Goal: Use online tool/utility

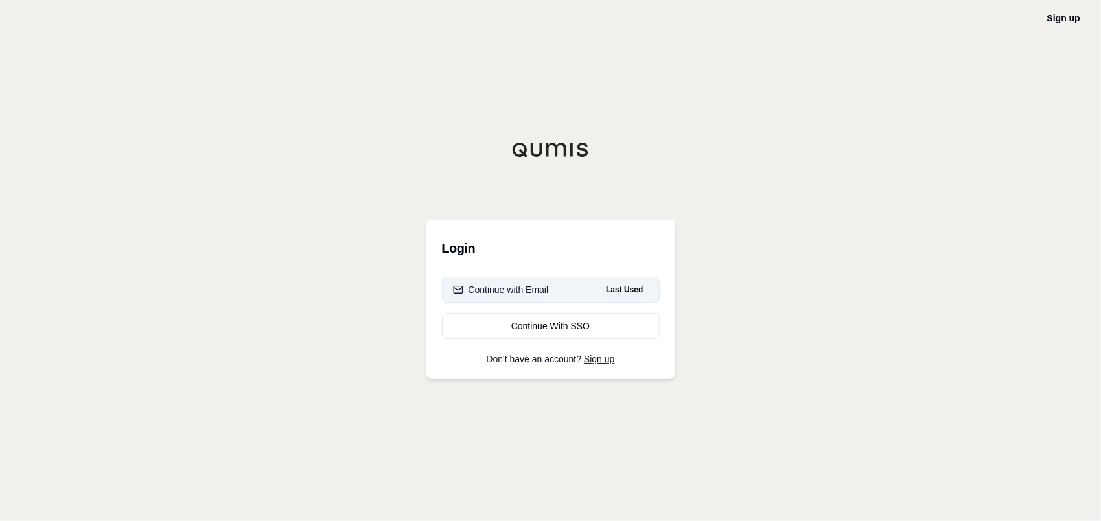
click at [515, 290] on div "Continue with Email" at bounding box center [501, 289] width 96 height 13
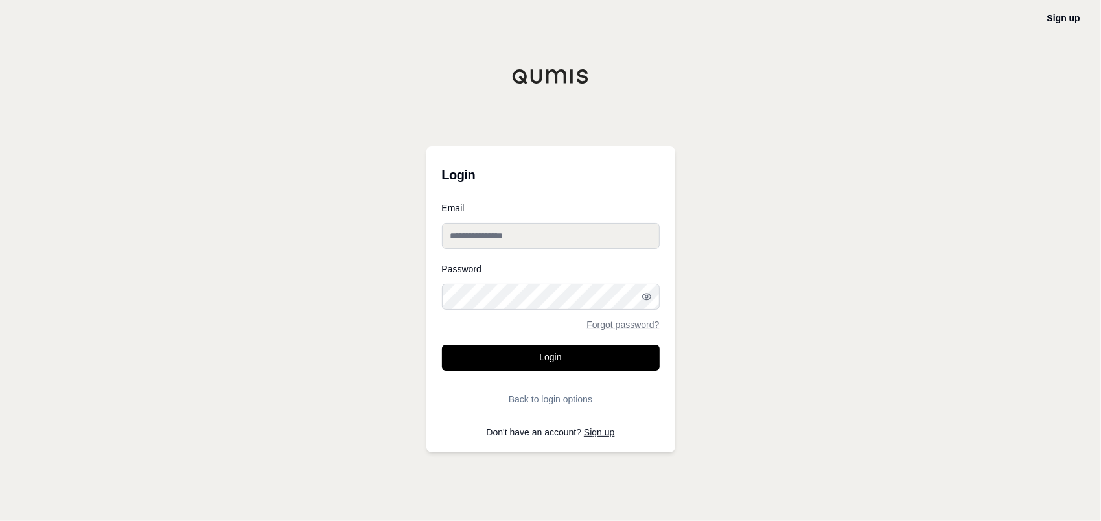
type input "**********"
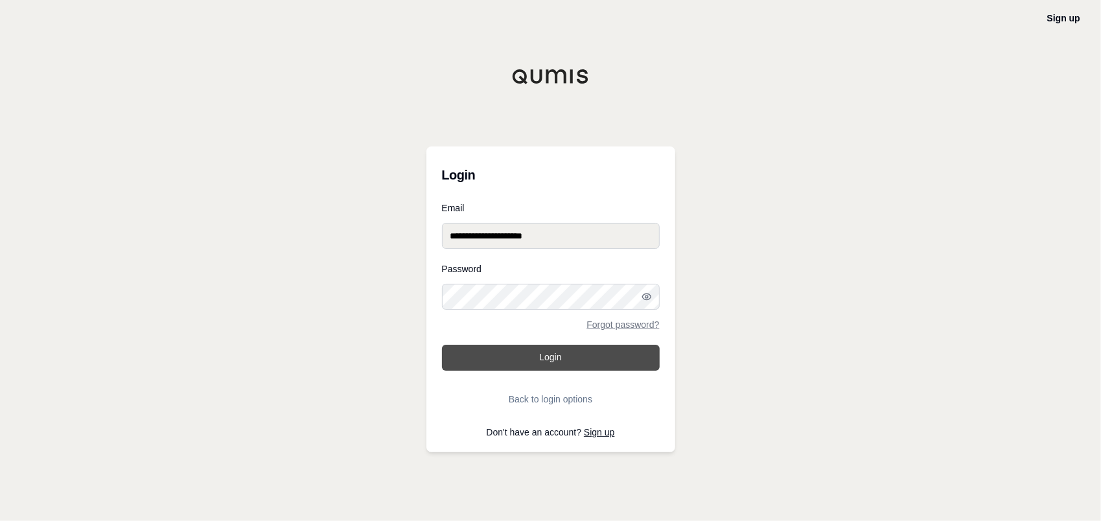
click at [533, 350] on button "Login" at bounding box center [551, 358] width 218 height 26
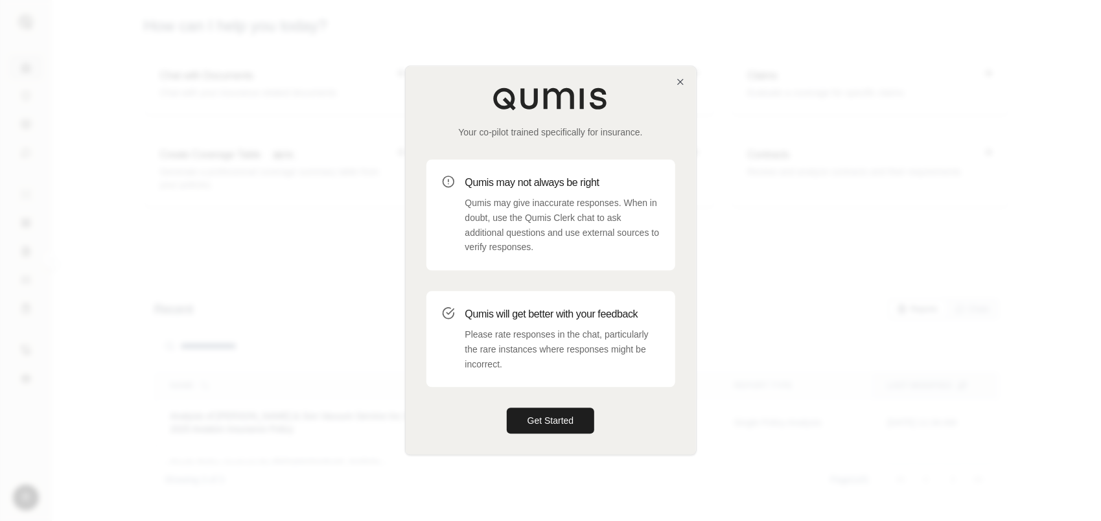
click at [547, 411] on button "Get Started" at bounding box center [551, 421] width 88 height 26
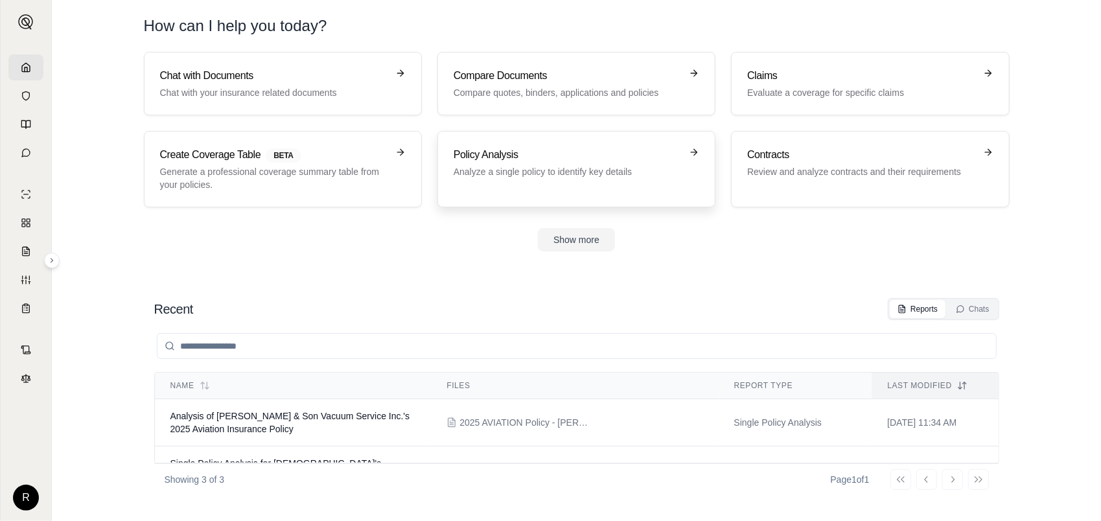
click at [524, 155] on h3 "Policy Analysis" at bounding box center [567, 155] width 227 height 16
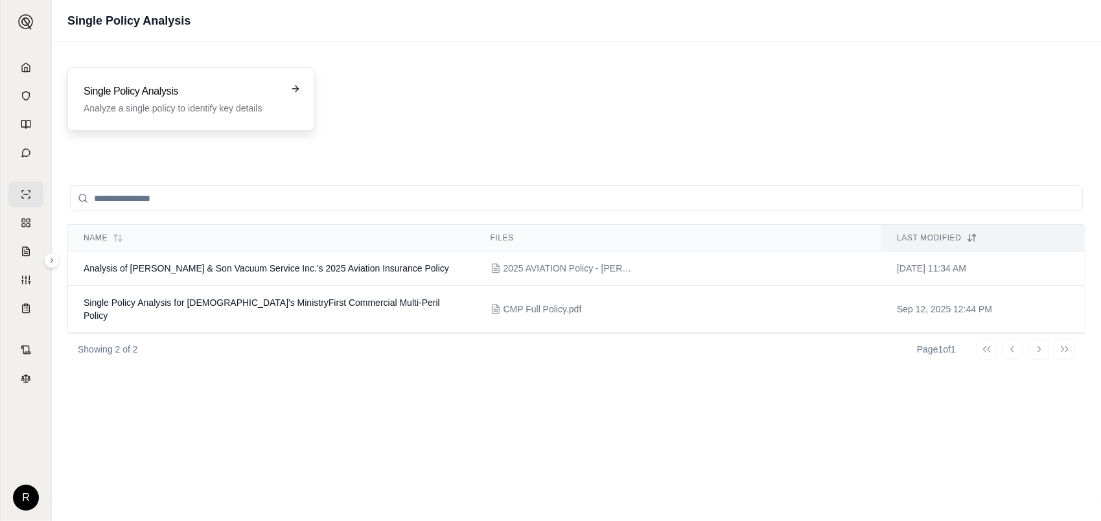
click at [159, 102] on p "Analyze a single policy to identify key details" at bounding box center [182, 108] width 196 height 13
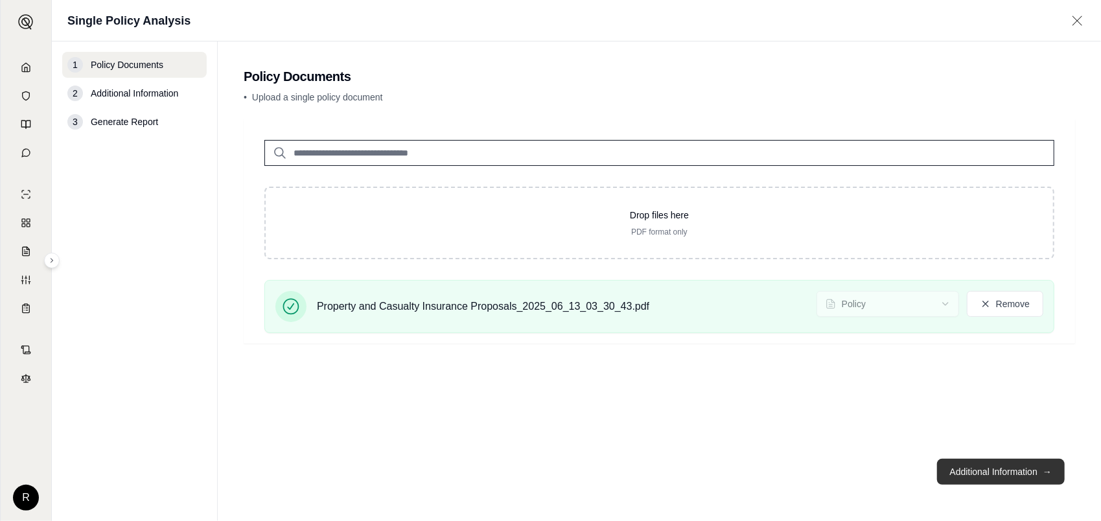
click at [966, 471] on button "Additional Information →" at bounding box center [1001, 472] width 128 height 26
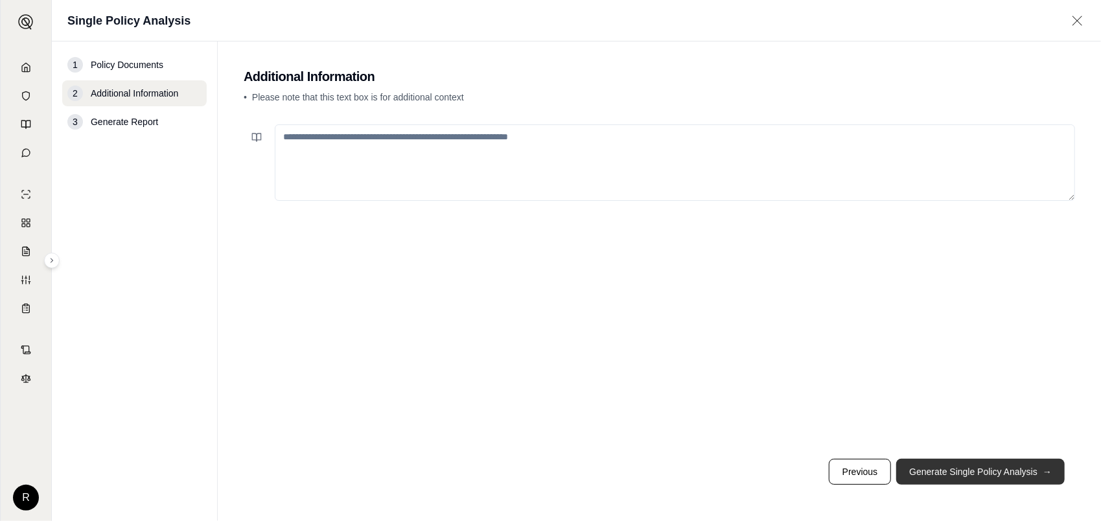
click at [1019, 463] on button "Generate Single Policy Analysis →" at bounding box center [980, 472] width 168 height 26
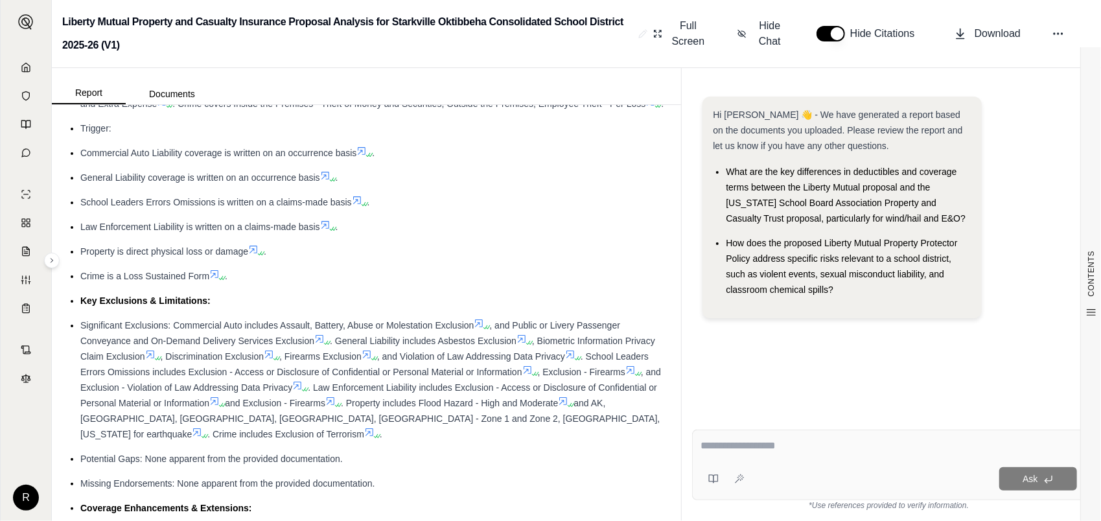
scroll to position [454, 0]
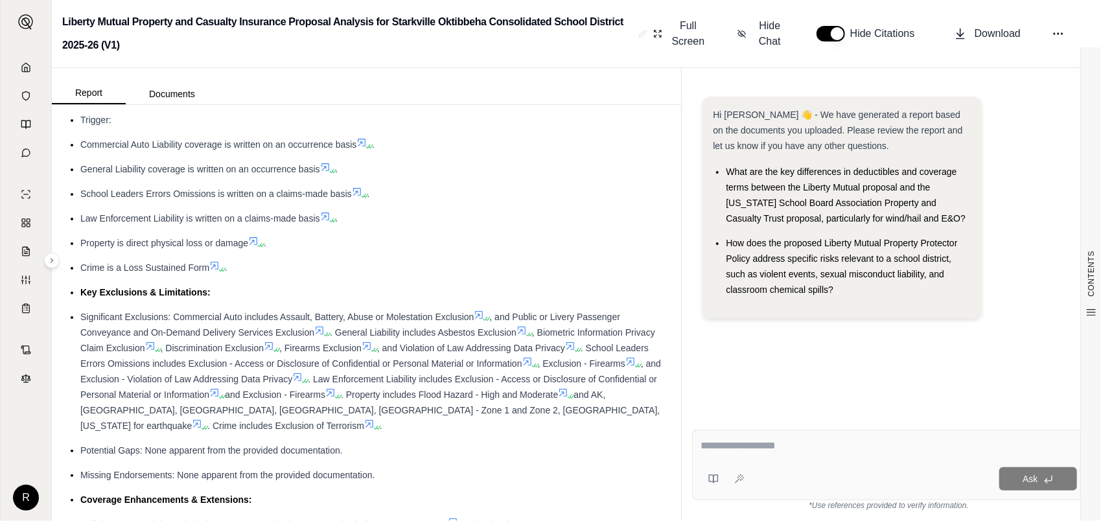
click at [321, 336] on icon at bounding box center [319, 330] width 10 height 10
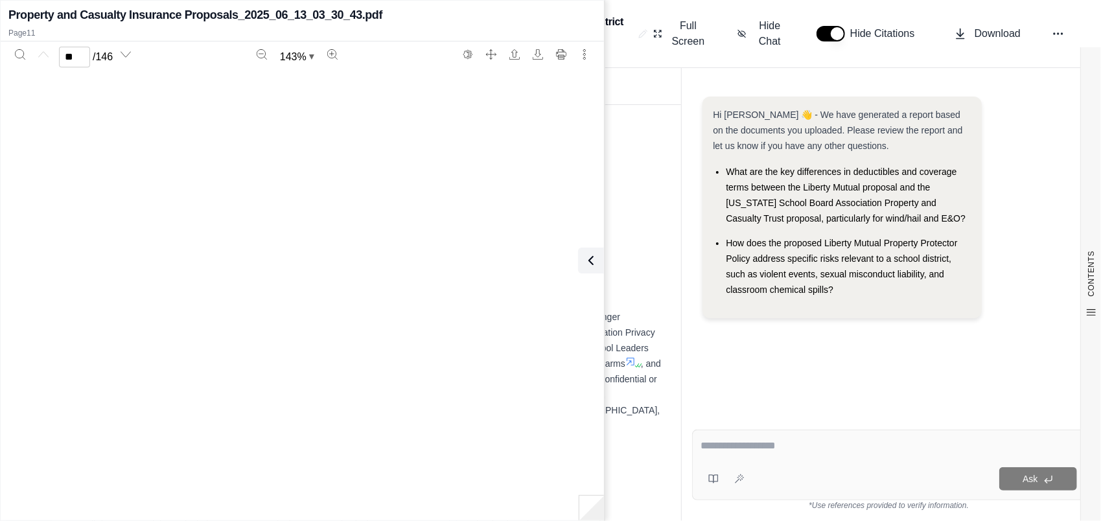
type input "**"
click at [590, 255] on icon at bounding box center [589, 261] width 16 height 16
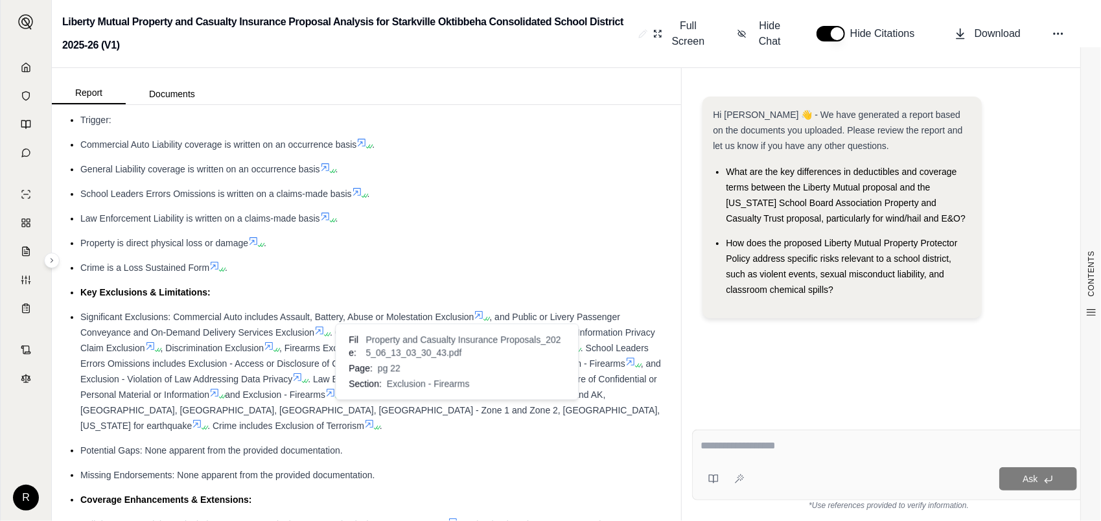
click at [336, 398] on icon at bounding box center [330, 393] width 10 height 10
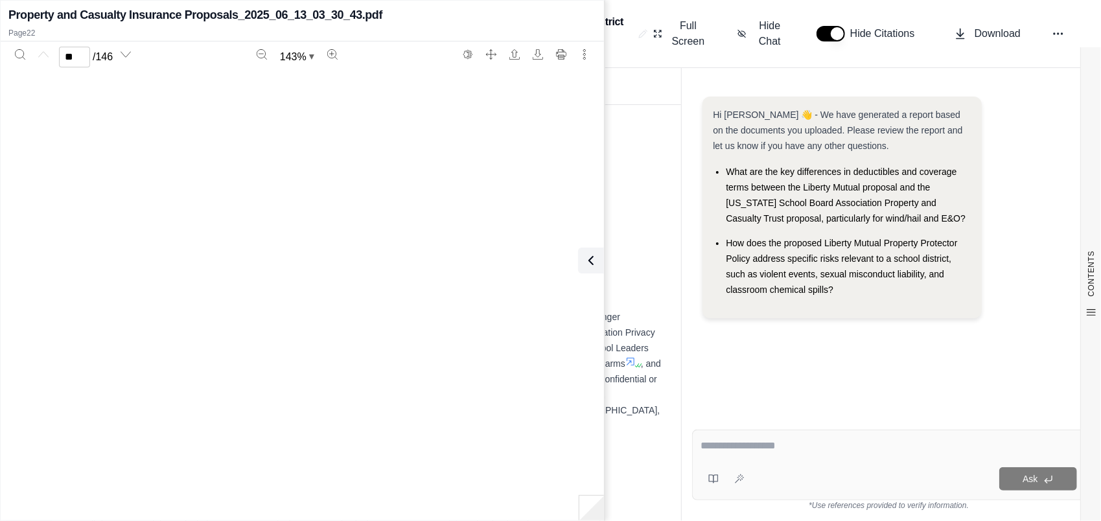
type input "**"
click at [594, 262] on icon at bounding box center [589, 261] width 16 height 16
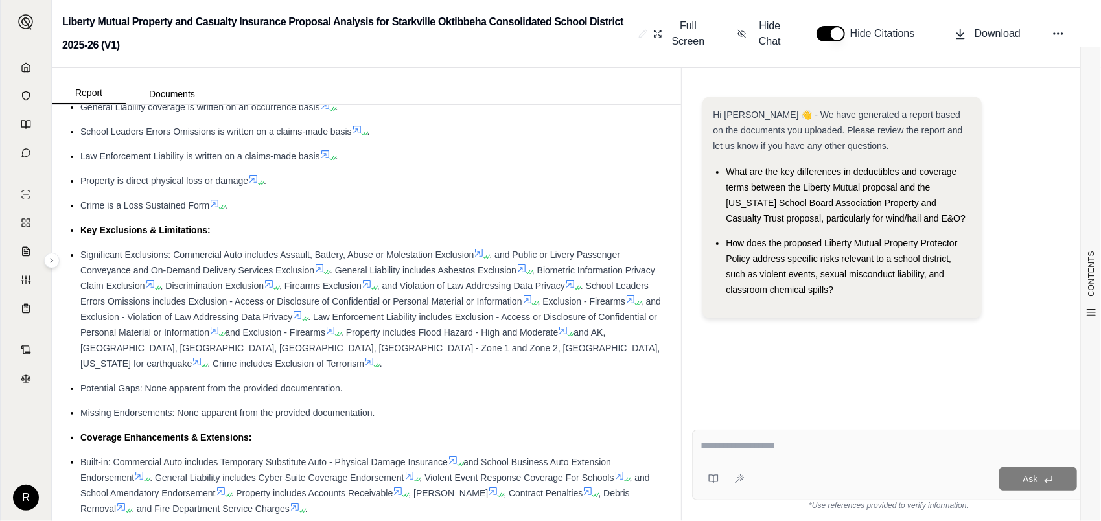
scroll to position [518, 0]
click at [336, 333] on icon at bounding box center [330, 328] width 10 height 10
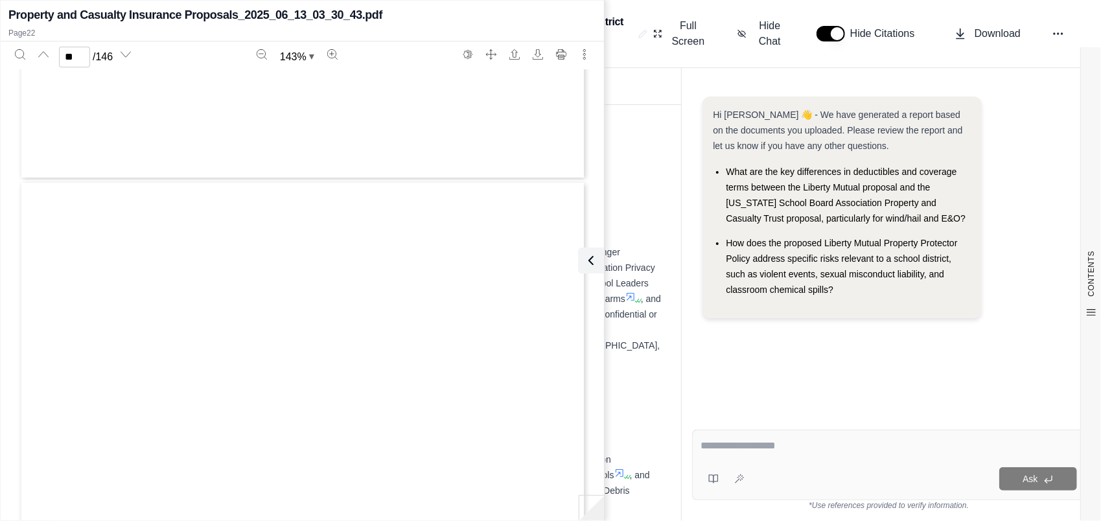
scroll to position [15259, 0]
click at [176, 325] on div "Page 22" at bounding box center [303, 437] width 568 height 735
click at [217, 353] on div "Page 22" at bounding box center [303, 437] width 568 height 735
type input "**"
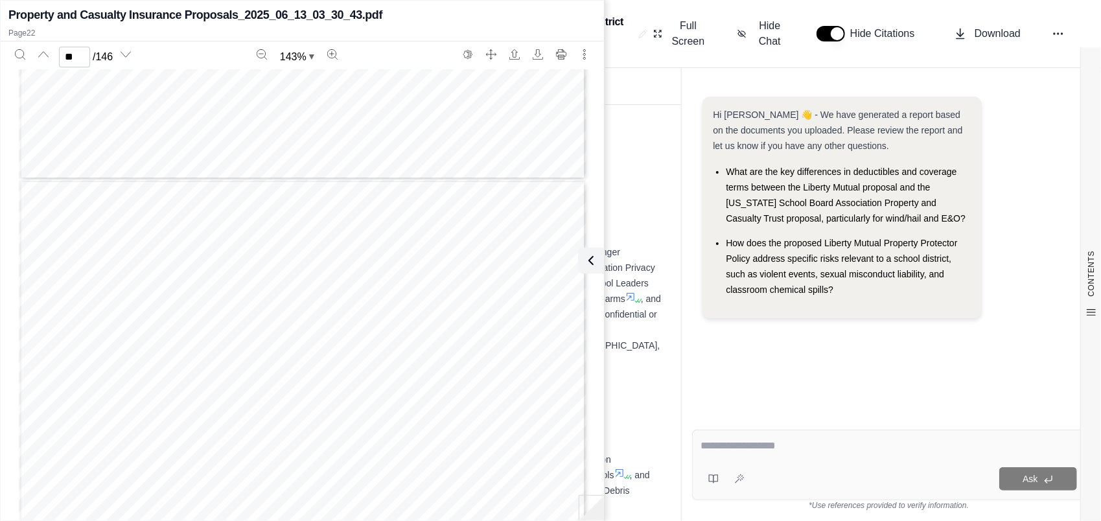
scroll to position [16620, 0]
click at [769, 373] on div "Hi [PERSON_NAME] 👋 - We have generated a report based on the documents you uplo…" at bounding box center [888, 247] width 393 height 323
click at [601, 259] on div "Property and Casualty Insurance Proposals_2025_06_13_03_30_43.pdf Page 22 ** / …" at bounding box center [302, 260] width 603 height 515
click at [595, 261] on icon at bounding box center [589, 261] width 16 height 16
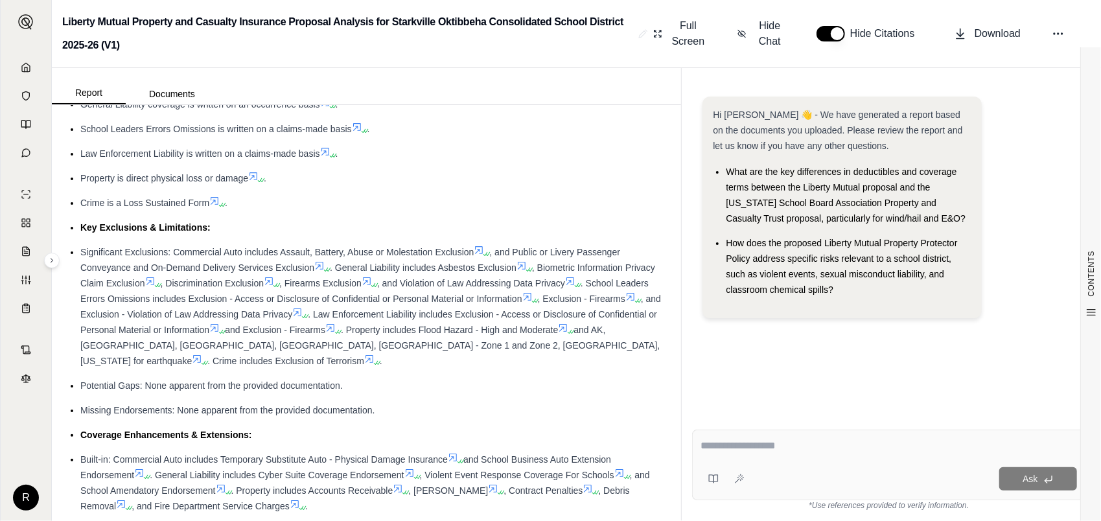
click at [737, 447] on textarea at bounding box center [889, 446] width 376 height 16
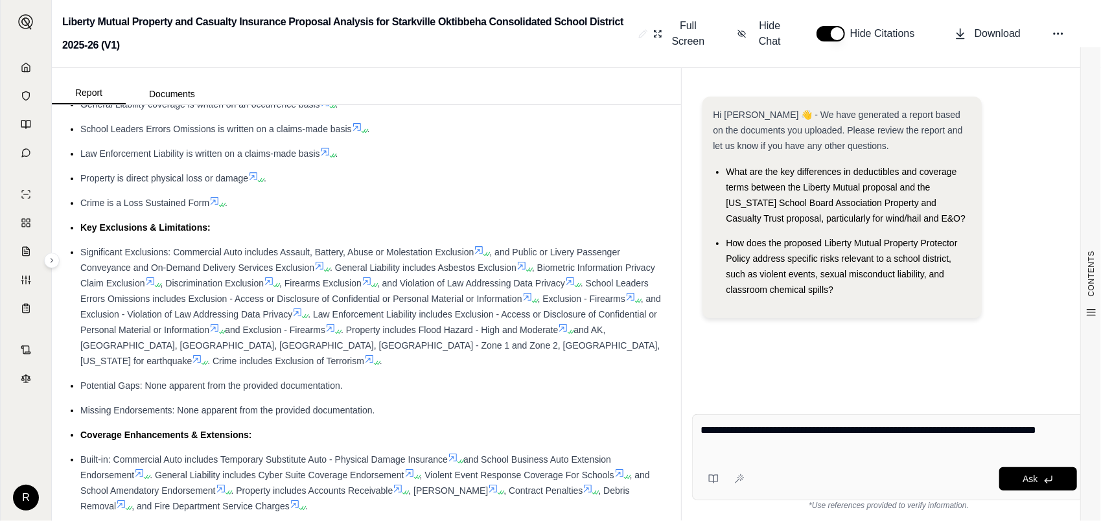
type textarea "**********"
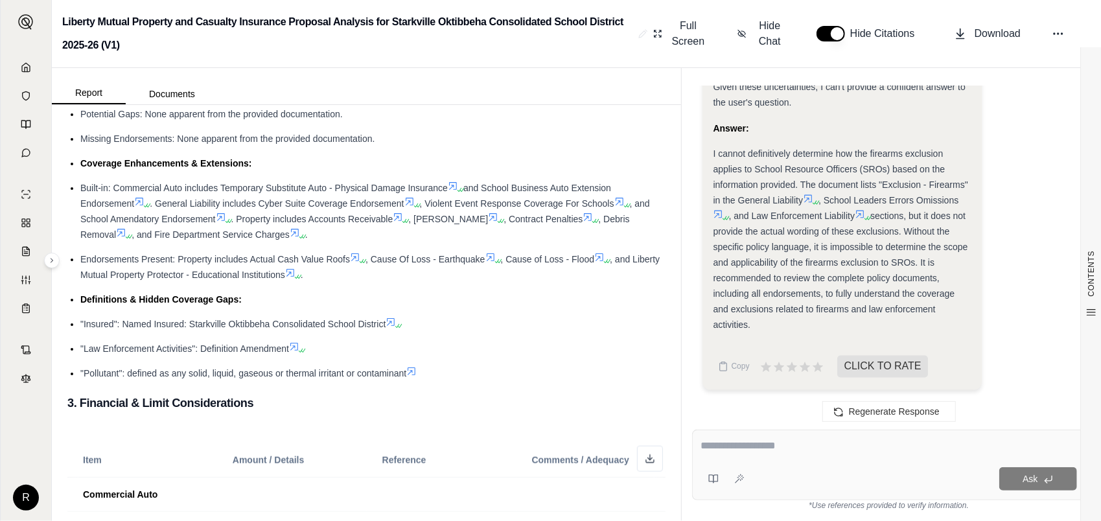
scroll to position [778, 0]
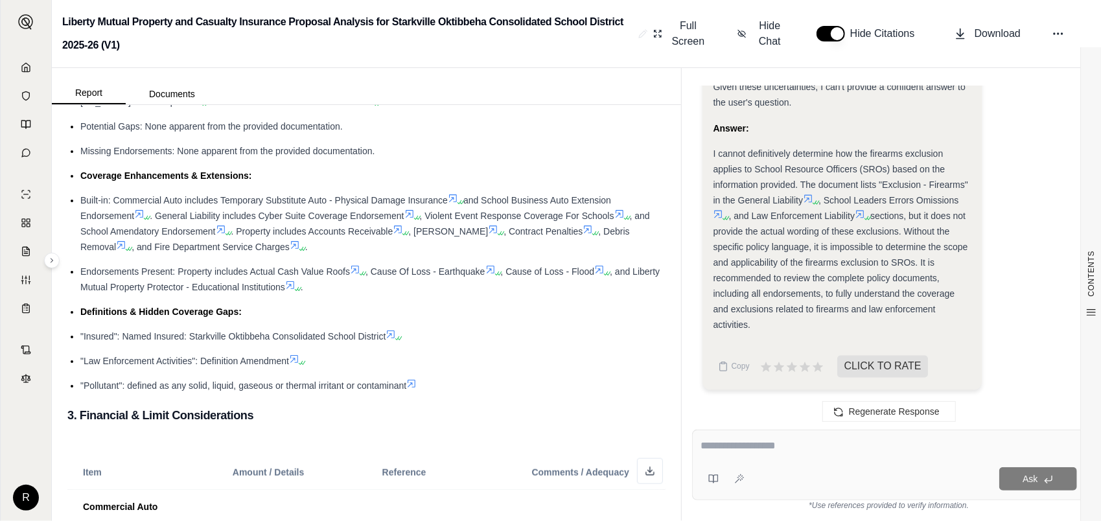
click at [293, 364] on icon at bounding box center [294, 359] width 10 height 10
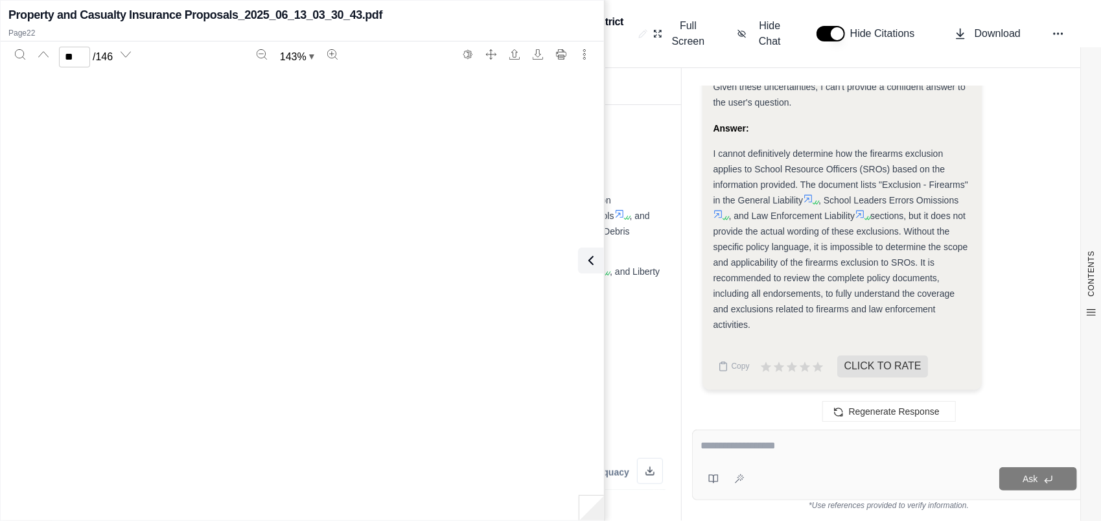
scroll to position [15259, 0]
type input "**"
click at [588, 264] on icon at bounding box center [589, 261] width 16 height 16
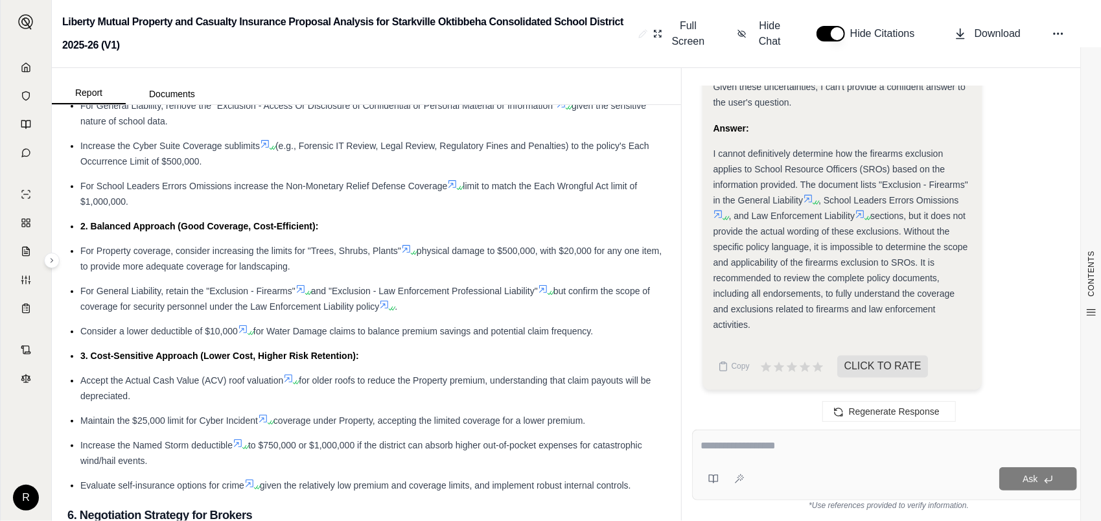
scroll to position [4471, 0]
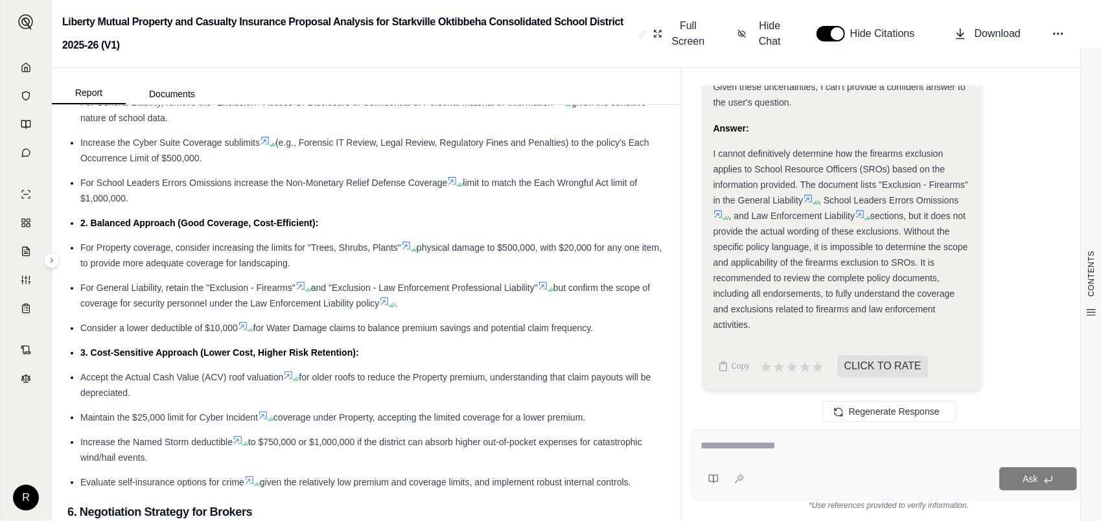
click at [457, 178] on icon at bounding box center [452, 181] width 10 height 10
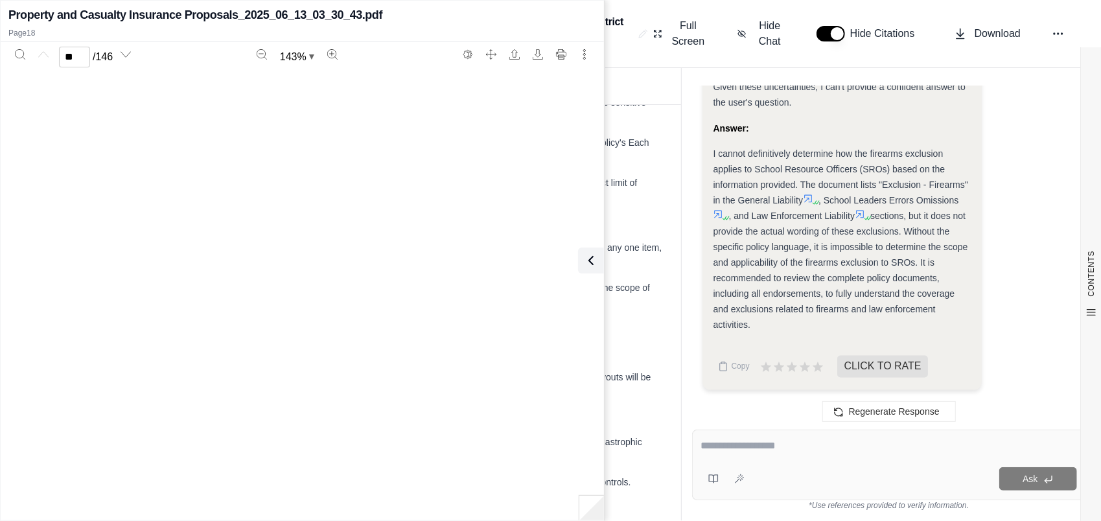
type input "**"
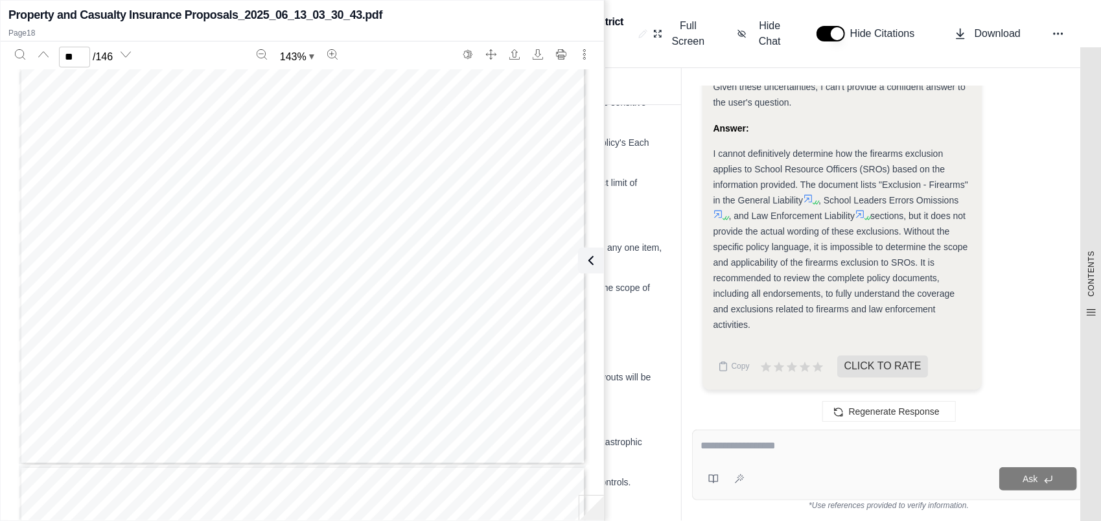
scroll to position [12645, 0]
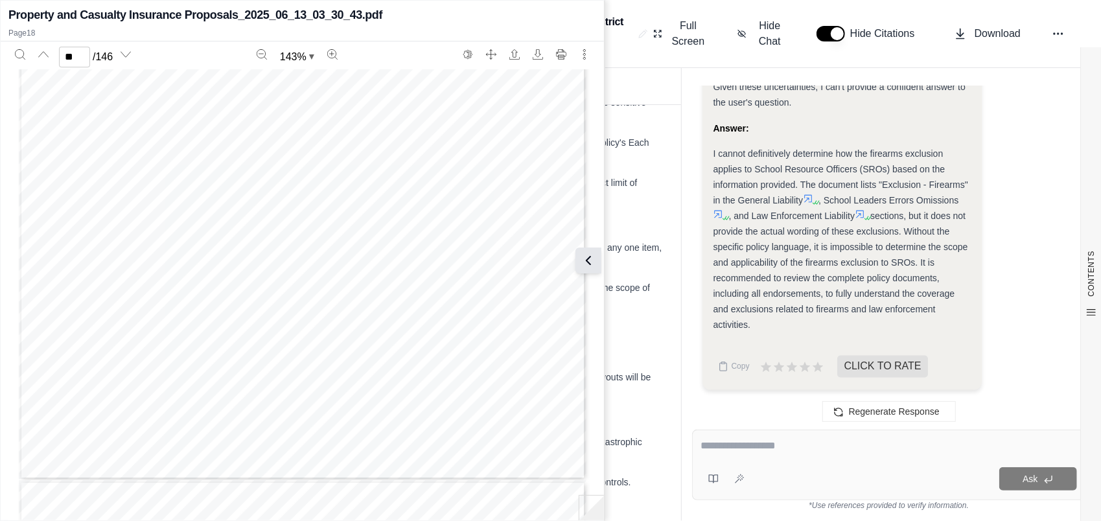
click at [591, 264] on icon at bounding box center [589, 261] width 16 height 16
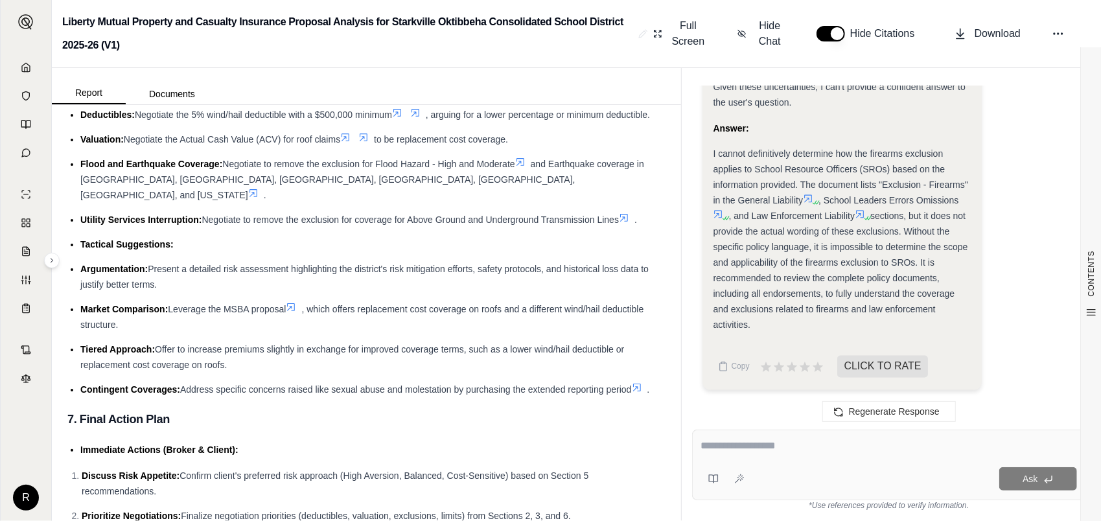
scroll to position [4925, 0]
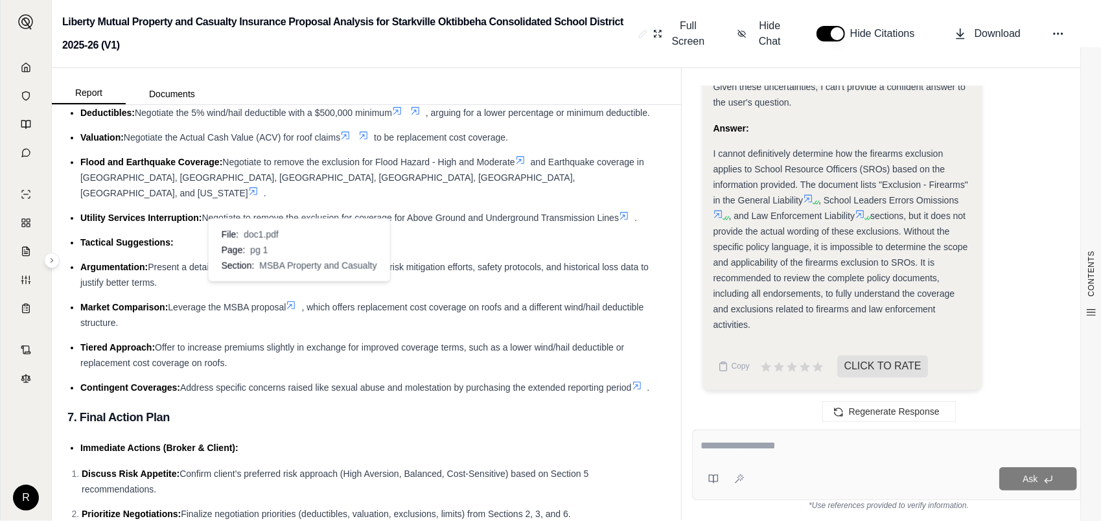
click at [296, 300] on icon at bounding box center [291, 305] width 10 height 10
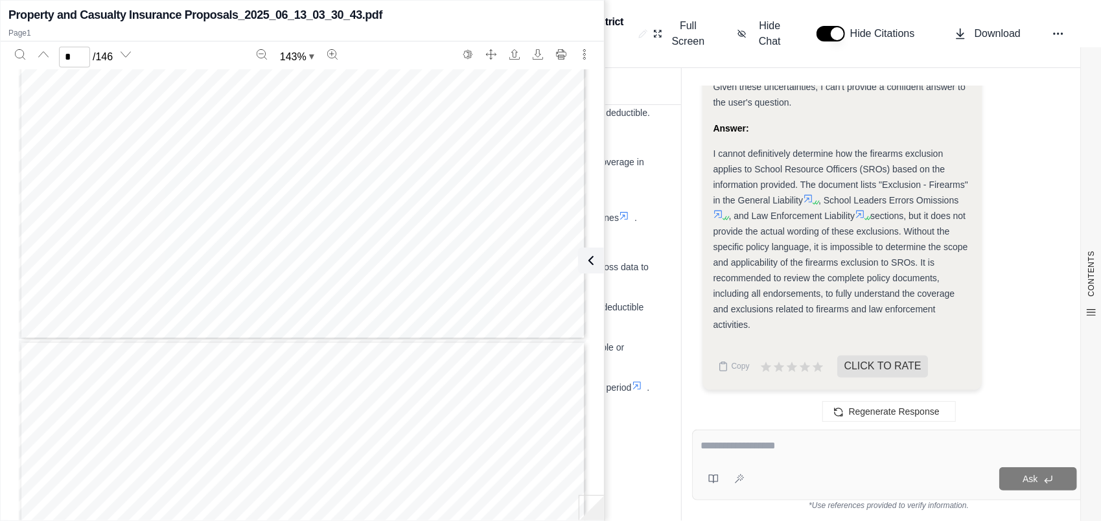
scroll to position [454, 0]
type input "*"
click at [590, 259] on icon at bounding box center [589, 261] width 16 height 16
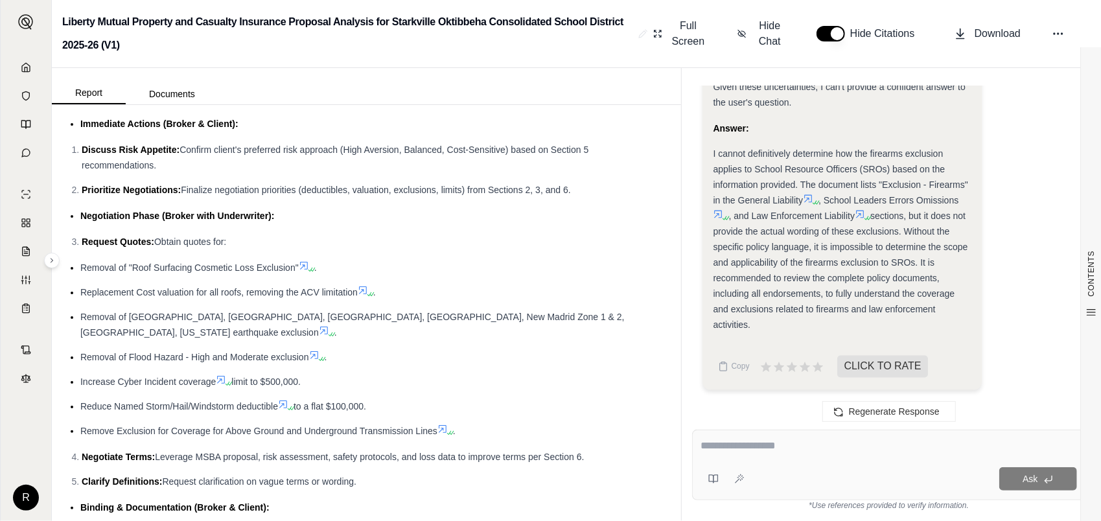
scroll to position [5247, 0]
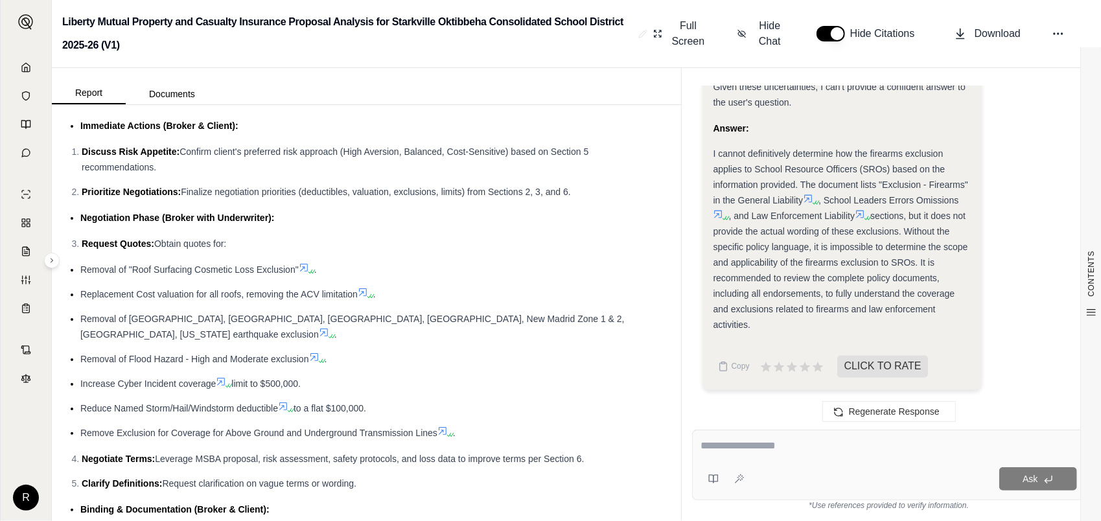
click at [284, 401] on icon at bounding box center [283, 406] width 10 height 10
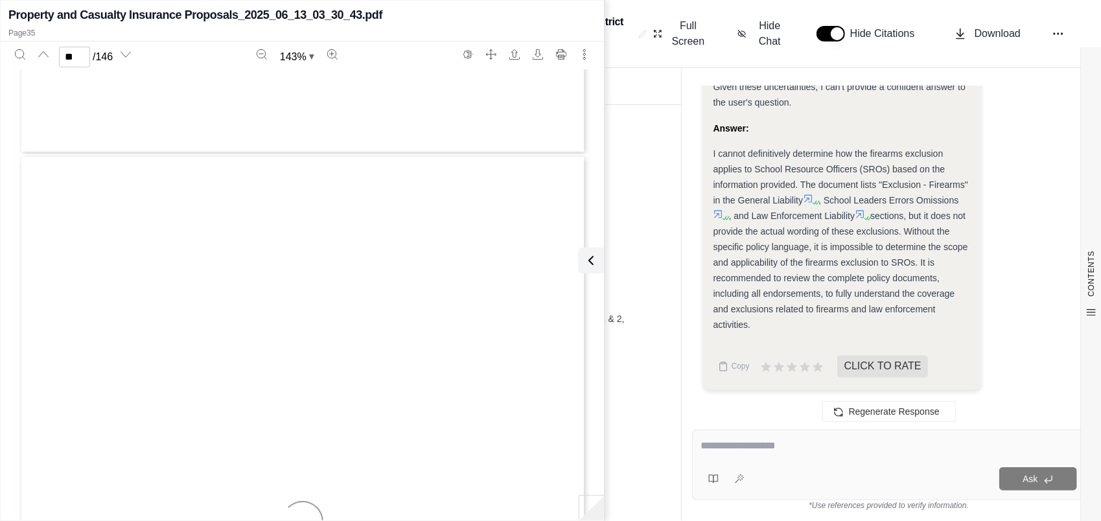
scroll to position [24810, 0]
type input "**"
